Goal: Information Seeking & Learning: Learn about a topic

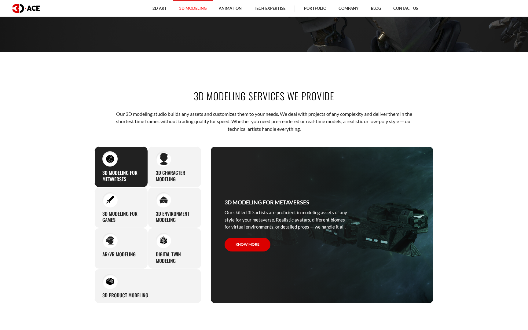
scroll to position [355, 0]
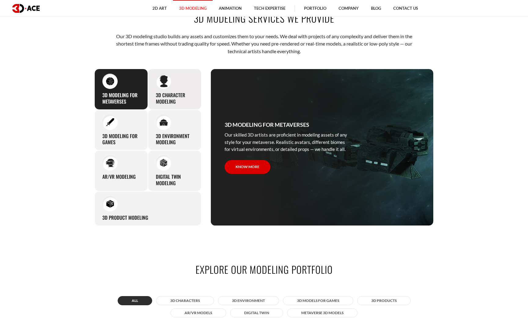
click at [184, 93] on h3 "3D character modeling" at bounding box center [175, 98] width 38 height 13
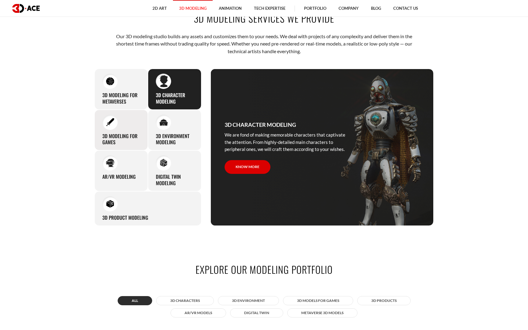
click at [138, 127] on div "3D modeling for games The eye-catching 3D characters, assets, and environments …" at bounding box center [120, 130] width 53 height 41
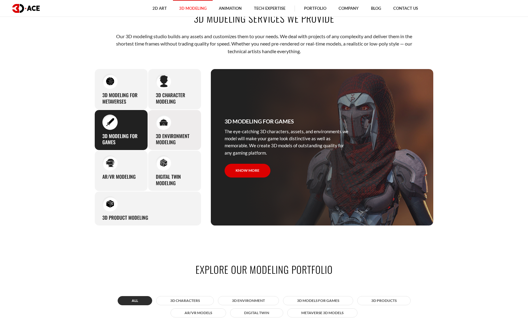
click at [178, 131] on div "3D environment modeling You can count on our profound experience of designing g…" at bounding box center [174, 130] width 53 height 41
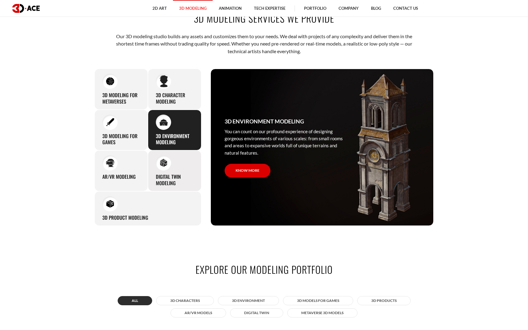
click at [182, 173] on div "Digital Twin modeling Though modeling for digital twins can become a real chall…" at bounding box center [174, 170] width 53 height 41
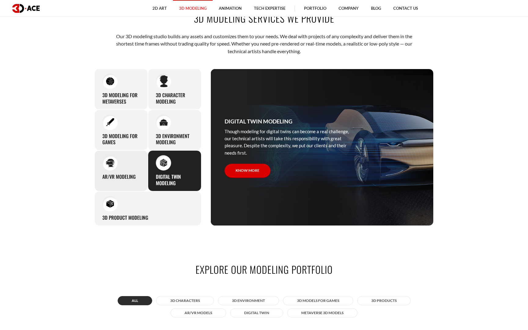
click at [109, 165] on img at bounding box center [110, 163] width 8 height 8
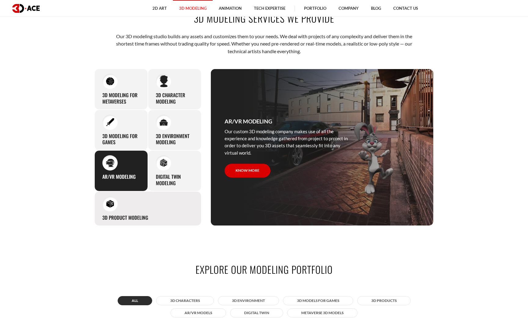
click at [133, 200] on div "3D Product Modeling Experienced professionals at 3D-Ace are capable of modeling…" at bounding box center [147, 208] width 107 height 35
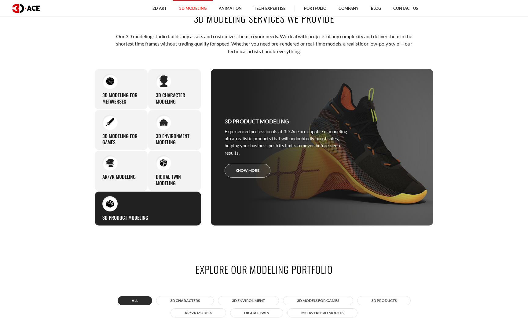
click at [255, 175] on link "Know more" at bounding box center [247, 171] width 46 height 14
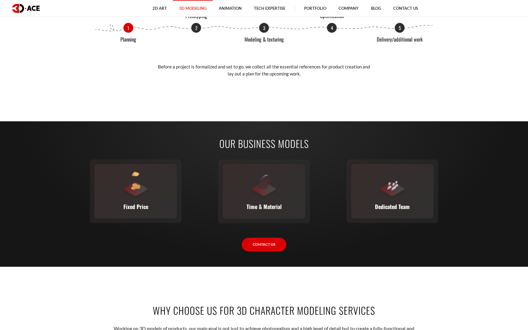
scroll to position [890, 0]
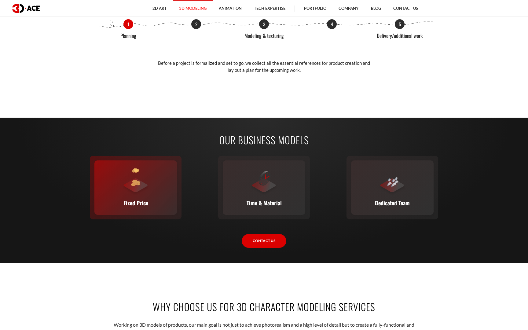
click at [141, 175] on div at bounding box center [135, 181] width 27 height 27
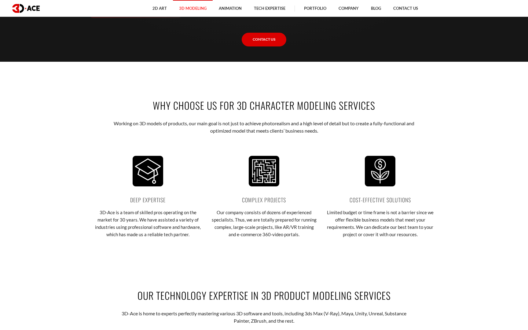
scroll to position [1137, 0]
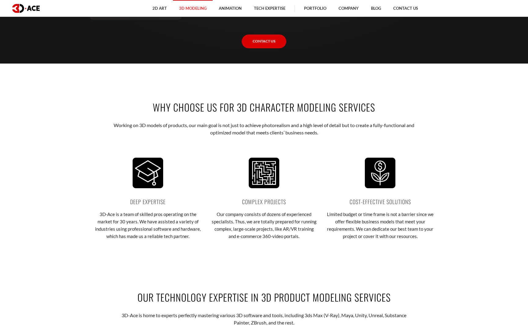
click at [205, 132] on p "Working on 3D models of products, our main goal is not just to achieve photorea…" at bounding box center [264, 129] width 301 height 15
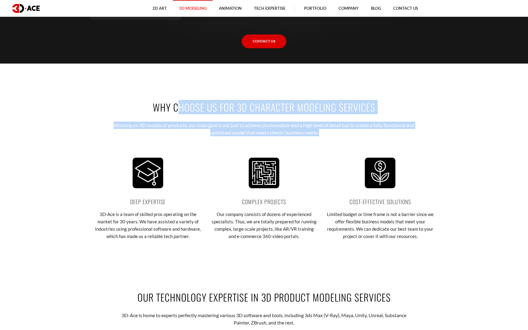
drag, startPoint x: 205, startPoint y: 132, endPoint x: 172, endPoint y: 88, distance: 54.9
click at [172, 88] on div "WHY CHOOSE US FOR 3D CHARACTER MODELING SERVICES Working on 3D models of produc…" at bounding box center [264, 177] width 348 height 190
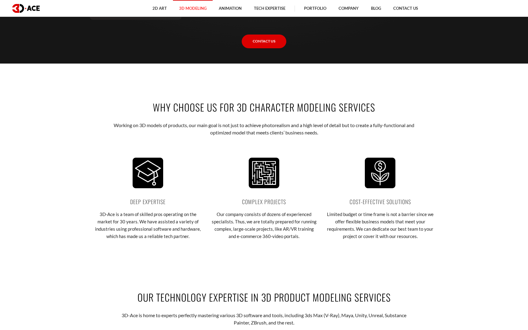
click at [172, 88] on div "WHY CHOOSE US FOR 3D CHARACTER MODELING SERVICES Working on 3D models of produc…" at bounding box center [264, 177] width 348 height 190
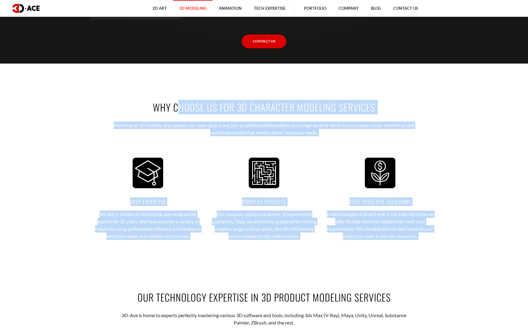
drag, startPoint x: 172, startPoint y: 88, endPoint x: 375, endPoint y: 262, distance: 268.0
click at [375, 262] on div "WHY CHOOSE US FOR 3D CHARACTER MODELING SERVICES Working on 3D models of produc…" at bounding box center [264, 177] width 348 height 190
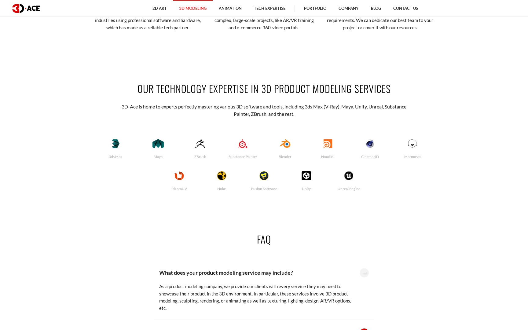
scroll to position [1438, 0]
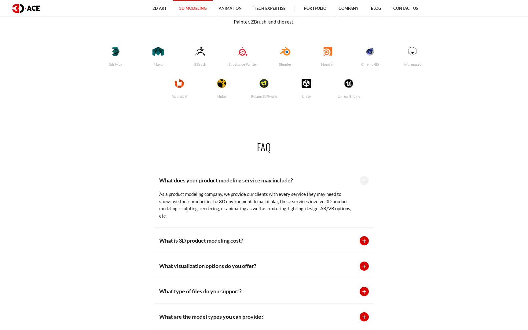
click at [357, 240] on div "What is 3D product modeling cost? The price for 3D product modeling services va…" at bounding box center [264, 240] width 220 height 25
click at [367, 241] on div at bounding box center [363, 240] width 9 height 9
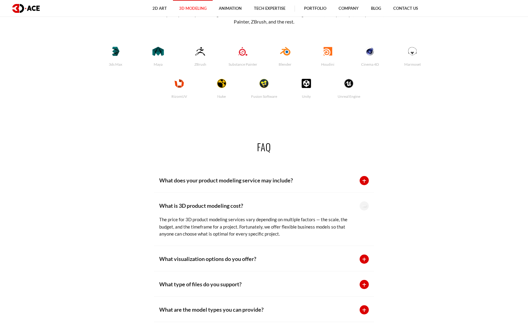
drag, startPoint x: 282, startPoint y: 234, endPoint x: 261, endPoint y: 220, distance: 25.7
click at [261, 220] on div "The price for 3D product modeling services vary depending on multiple factors —…" at bounding box center [256, 223] width 194 height 27
drag, startPoint x: 258, startPoint y: 219, endPoint x: 285, endPoint y: 241, distance: 34.1
click at [285, 241] on div "What is 3D product modeling cost? The price for 3D product modeling services va…" at bounding box center [264, 219] width 220 height 53
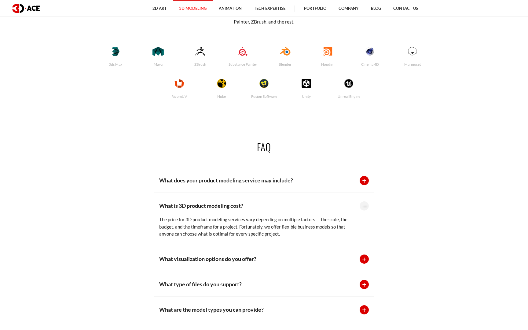
click at [285, 241] on div "What is 3D product modeling cost? The price for 3D product modeling services va…" at bounding box center [264, 219] width 220 height 53
click at [279, 256] on p "What visualization options do you offer?" at bounding box center [256, 258] width 194 height 9
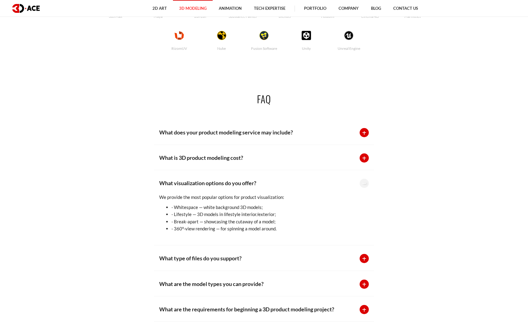
scroll to position [1492, 0]
